Goal: Find specific page/section: Find specific page/section

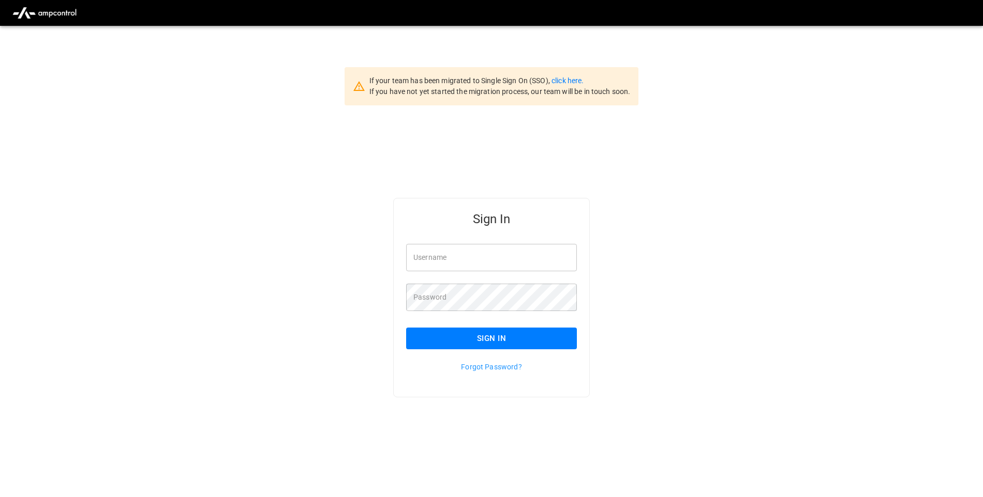
scroll to position [26, 0]
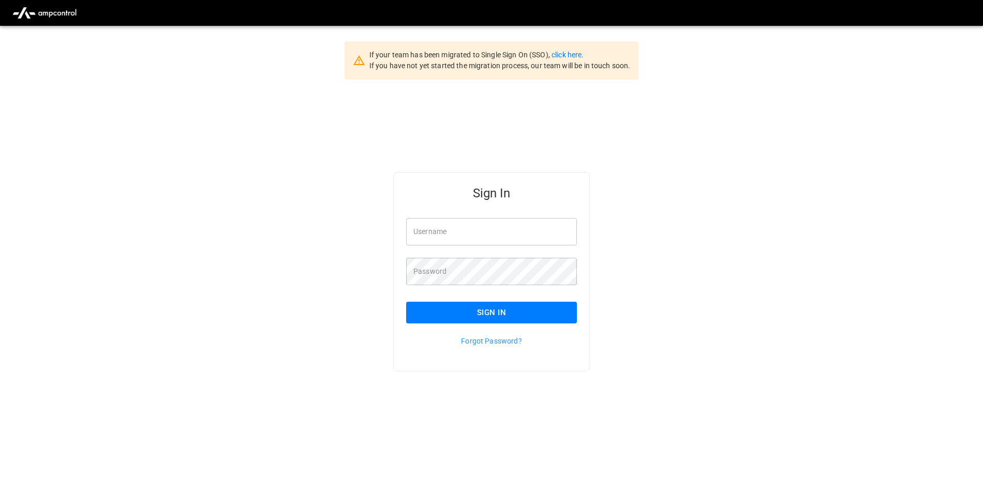
type input "**********"
click at [471, 313] on button "Sign In" at bounding box center [491, 313] width 171 height 22
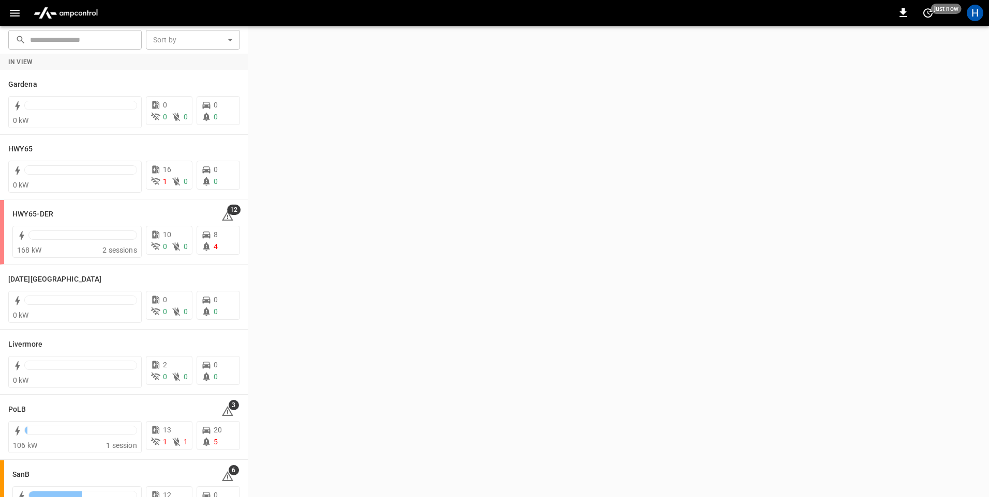
click at [12, 14] on icon "button" at bounding box center [14, 13] width 13 height 13
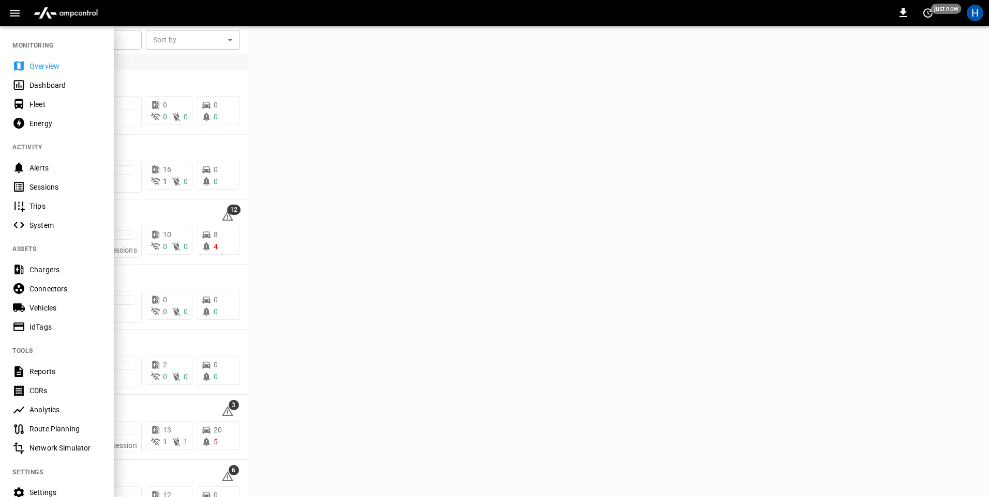
click at [32, 85] on div "Dashboard" at bounding box center [65, 85] width 72 height 10
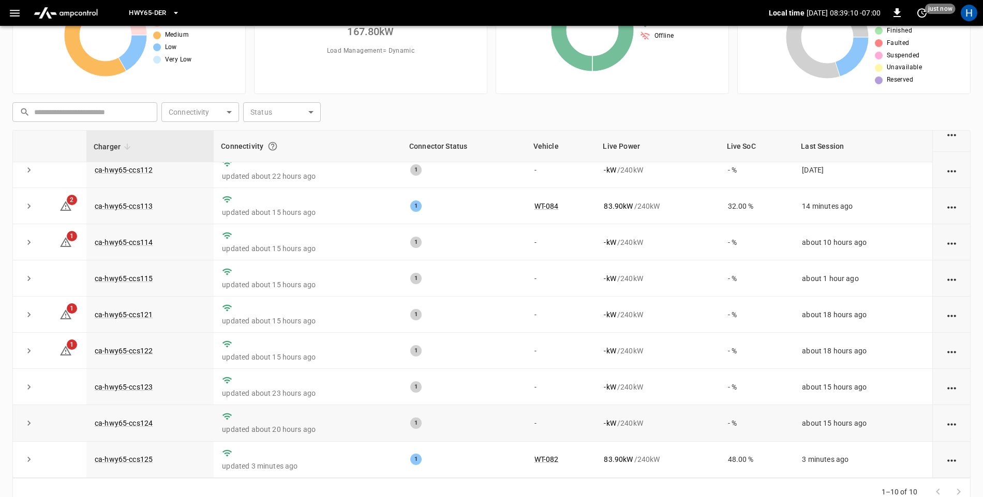
scroll to position [97, 0]
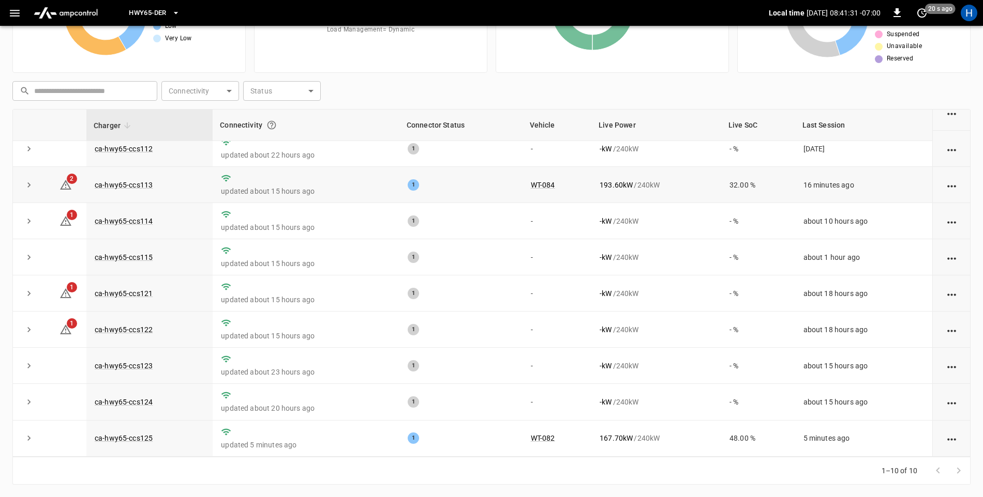
click at [307, 188] on p "updated about 15 hours ago" at bounding box center [306, 191] width 170 height 10
click at [140, 181] on link "ca-hwy65-ccs113" at bounding box center [124, 185] width 62 height 12
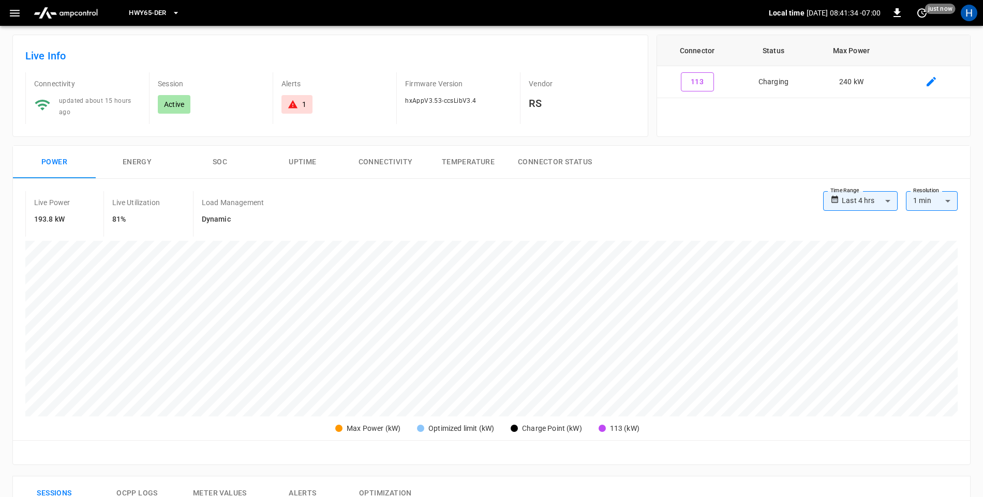
scroll to position [52, 0]
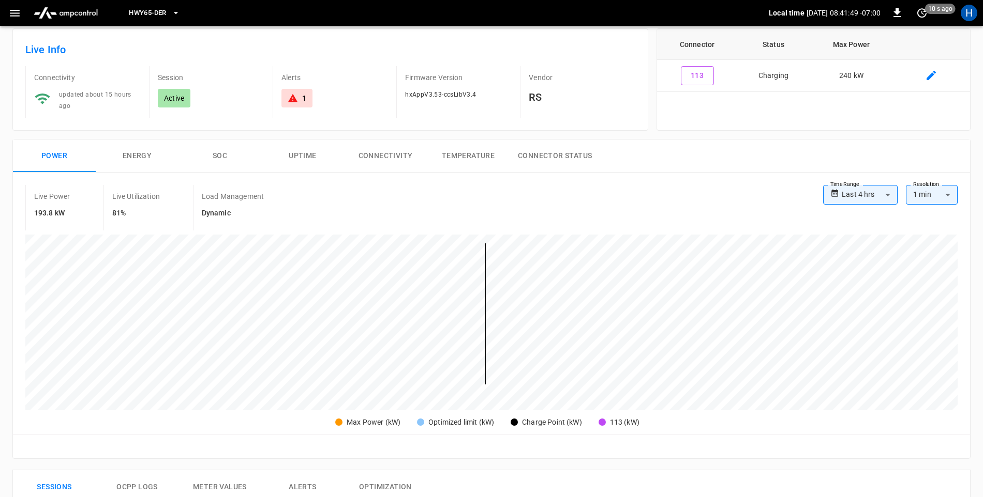
click at [17, 8] on icon "button" at bounding box center [14, 13] width 13 height 13
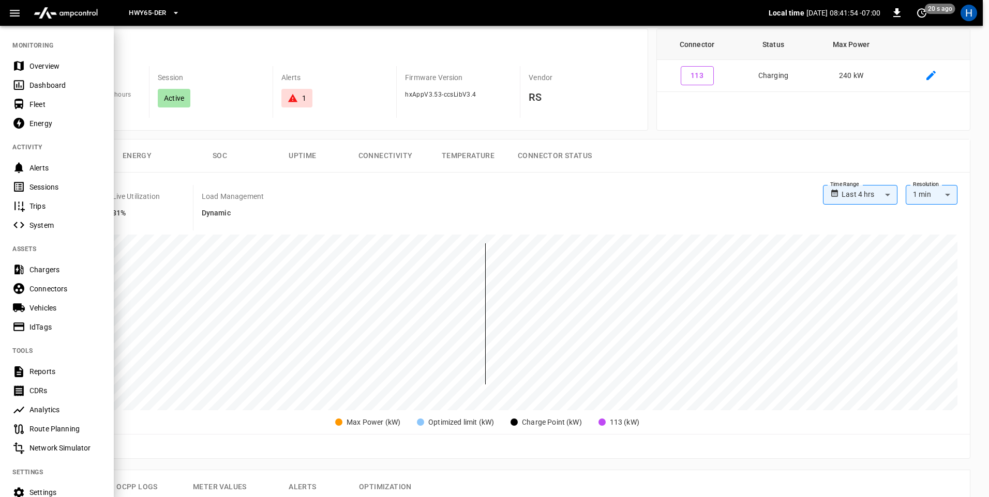
drag, startPoint x: 64, startPoint y: 86, endPoint x: 70, endPoint y: 86, distance: 6.7
click at [64, 86] on div "Dashboard" at bounding box center [65, 85] width 72 height 10
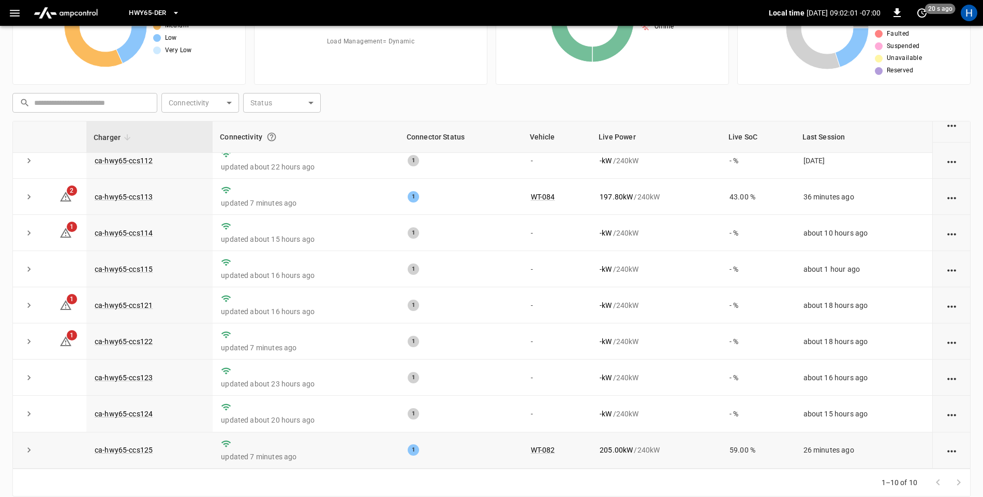
scroll to position [97, 0]
